Goal: Check status: Check status

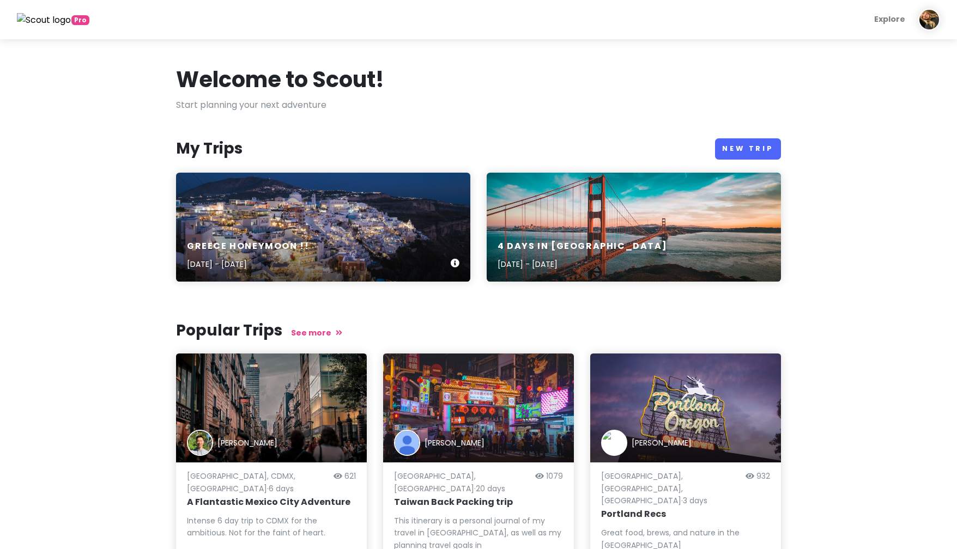
click at [309, 207] on div "greece honeymoon !! [DATE] - [DATE]" at bounding box center [323, 227] width 294 height 109
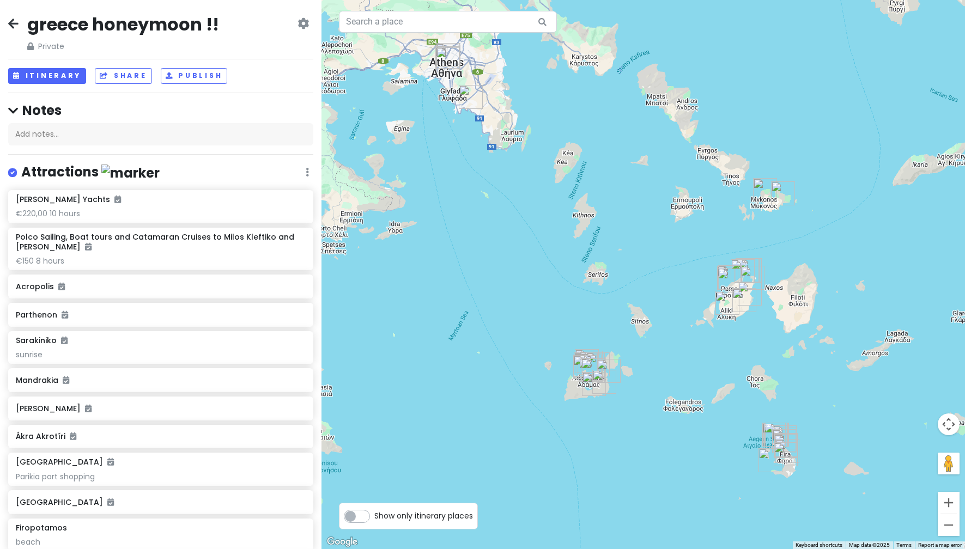
drag, startPoint x: 440, startPoint y: 340, endPoint x: 414, endPoint y: 335, distance: 26.7
click at [414, 335] on div at bounding box center [642, 274] width 643 height 549
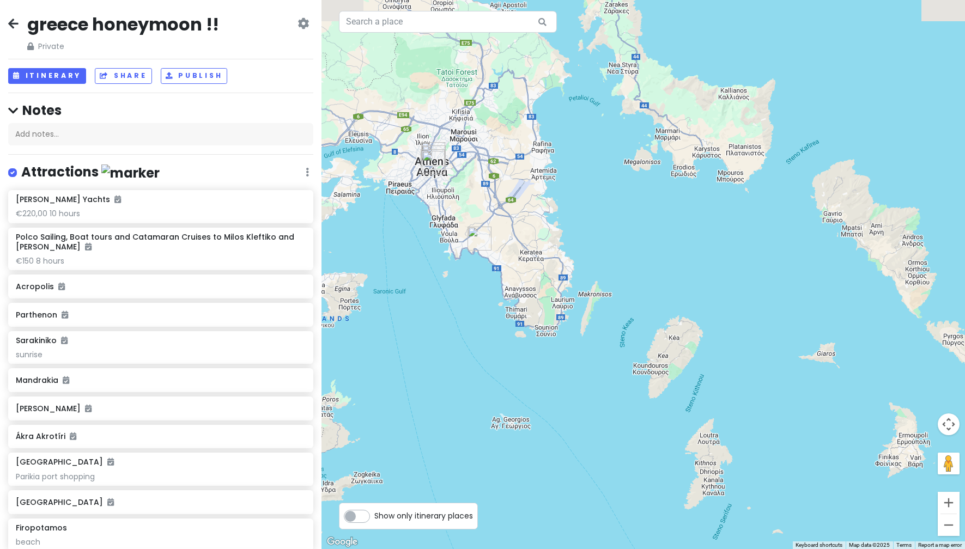
drag, startPoint x: 502, startPoint y: 297, endPoint x: 583, endPoint y: 539, distance: 254.7
click at [583, 539] on div at bounding box center [642, 274] width 643 height 549
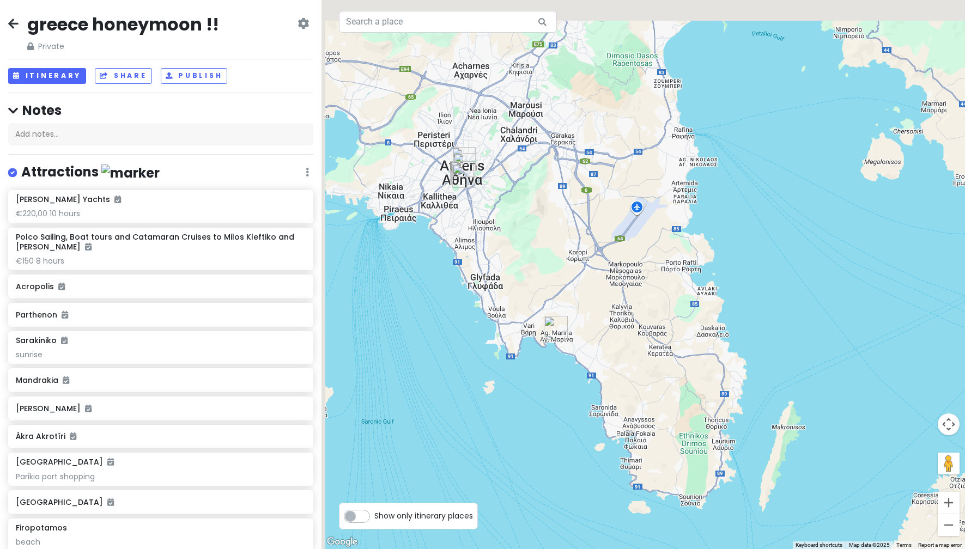
drag, startPoint x: 474, startPoint y: 323, endPoint x: 576, endPoint y: 568, distance: 265.5
click at [576, 549] on html "greece honeymoon !! Private Change Dates Make a Copy Delete Trip Give Feedback …" at bounding box center [482, 274] width 965 height 549
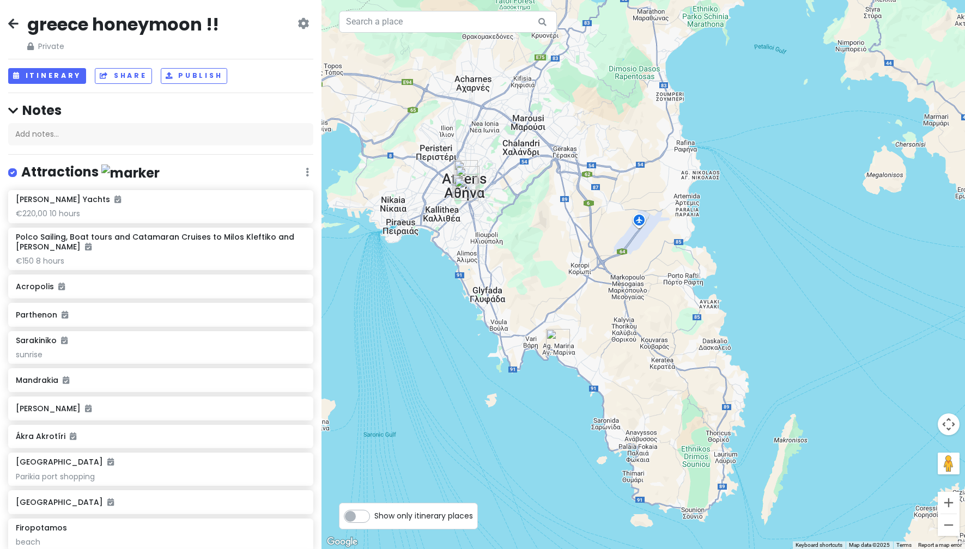
click at [554, 344] on img "Paradosiako Souvlaki To Gnisio" at bounding box center [558, 341] width 24 height 24
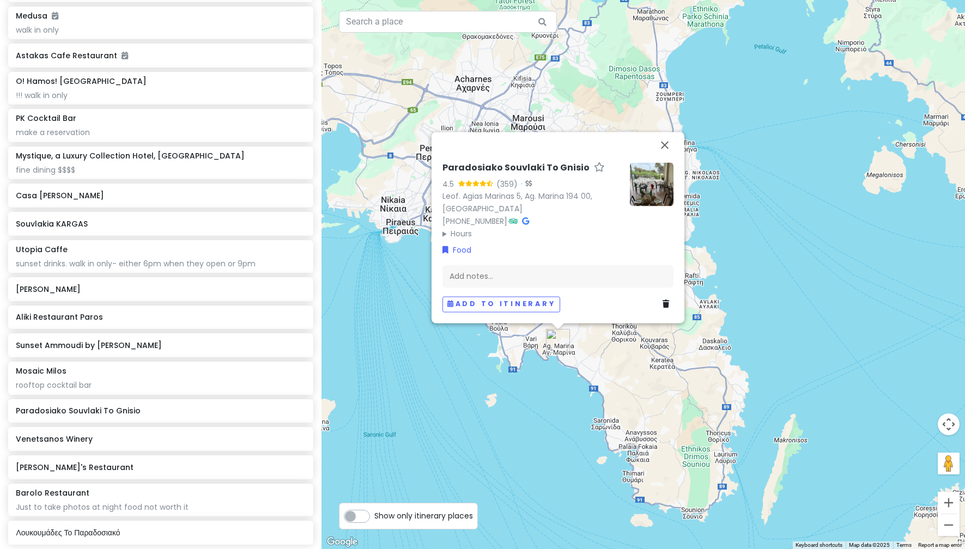
scroll to position [981, 0]
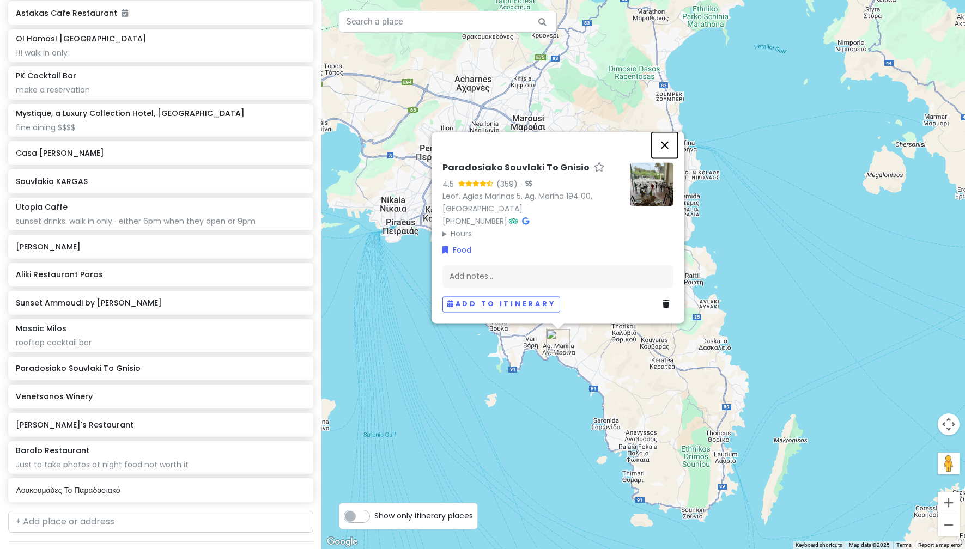
click at [663, 144] on button "Close" at bounding box center [665, 145] width 26 height 26
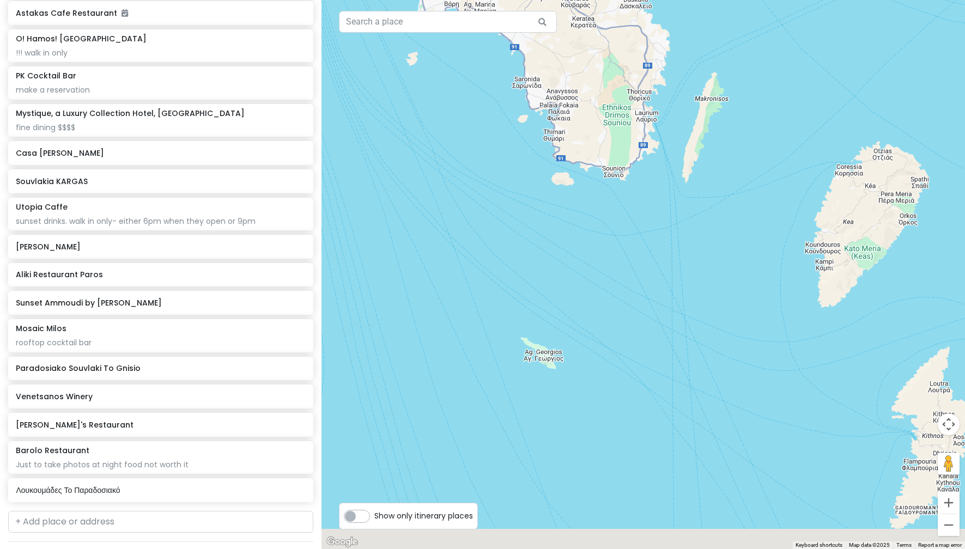
drag, startPoint x: 532, startPoint y: 479, endPoint x: 443, endPoint y: 157, distance: 333.9
click at [450, 121] on div at bounding box center [642, 274] width 643 height 549
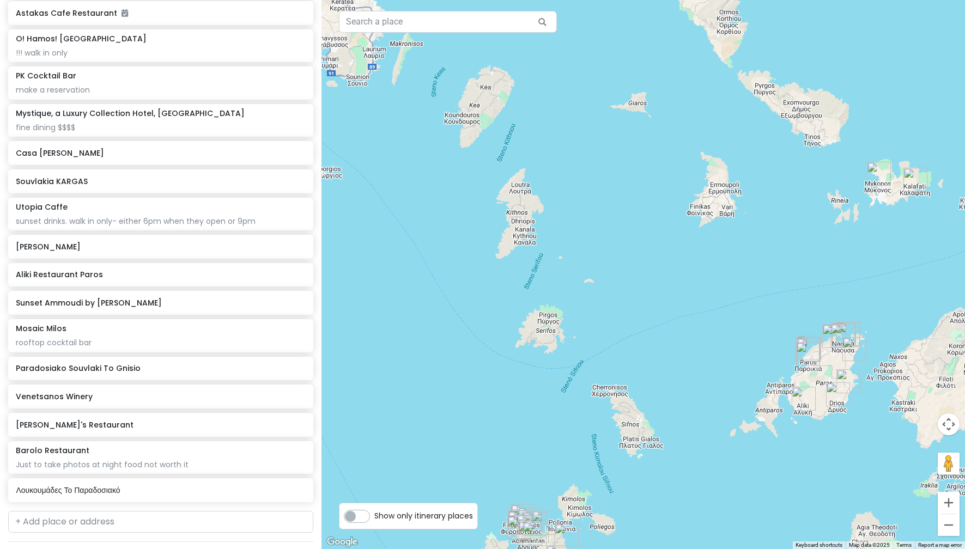
drag, startPoint x: 720, startPoint y: 430, endPoint x: 415, endPoint y: 285, distance: 337.8
click at [415, 285] on div at bounding box center [642, 274] width 643 height 549
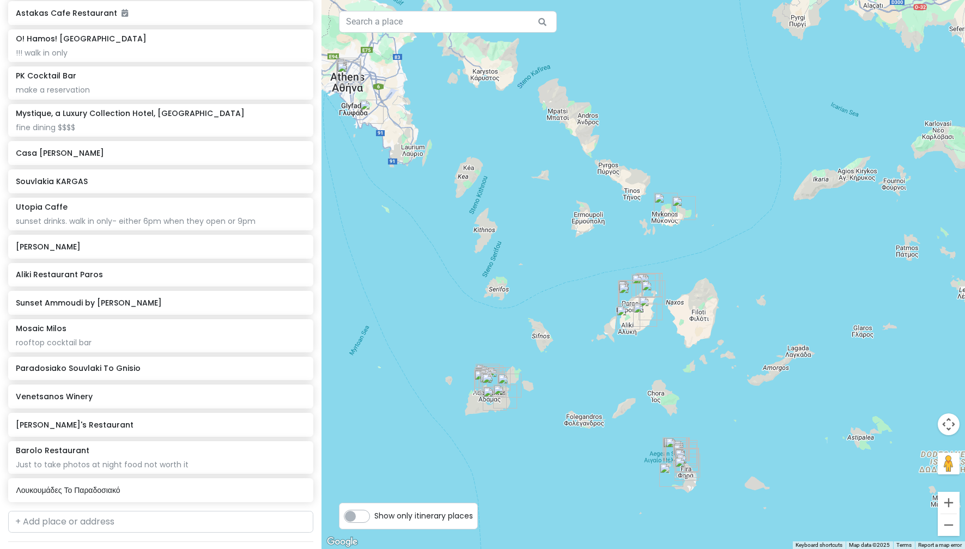
drag, startPoint x: 659, startPoint y: 473, endPoint x: 612, endPoint y: 362, distance: 120.1
click at [612, 362] on div at bounding box center [642, 274] width 643 height 549
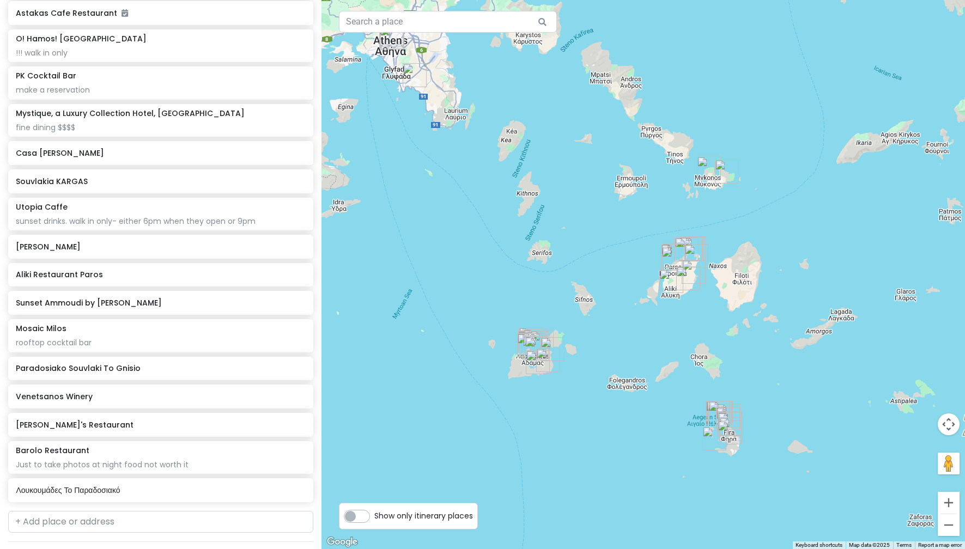
drag, startPoint x: 590, startPoint y: 459, endPoint x: 610, endPoint y: 432, distance: 34.3
click at [610, 432] on div at bounding box center [642, 274] width 643 height 549
